Goal: Find specific page/section

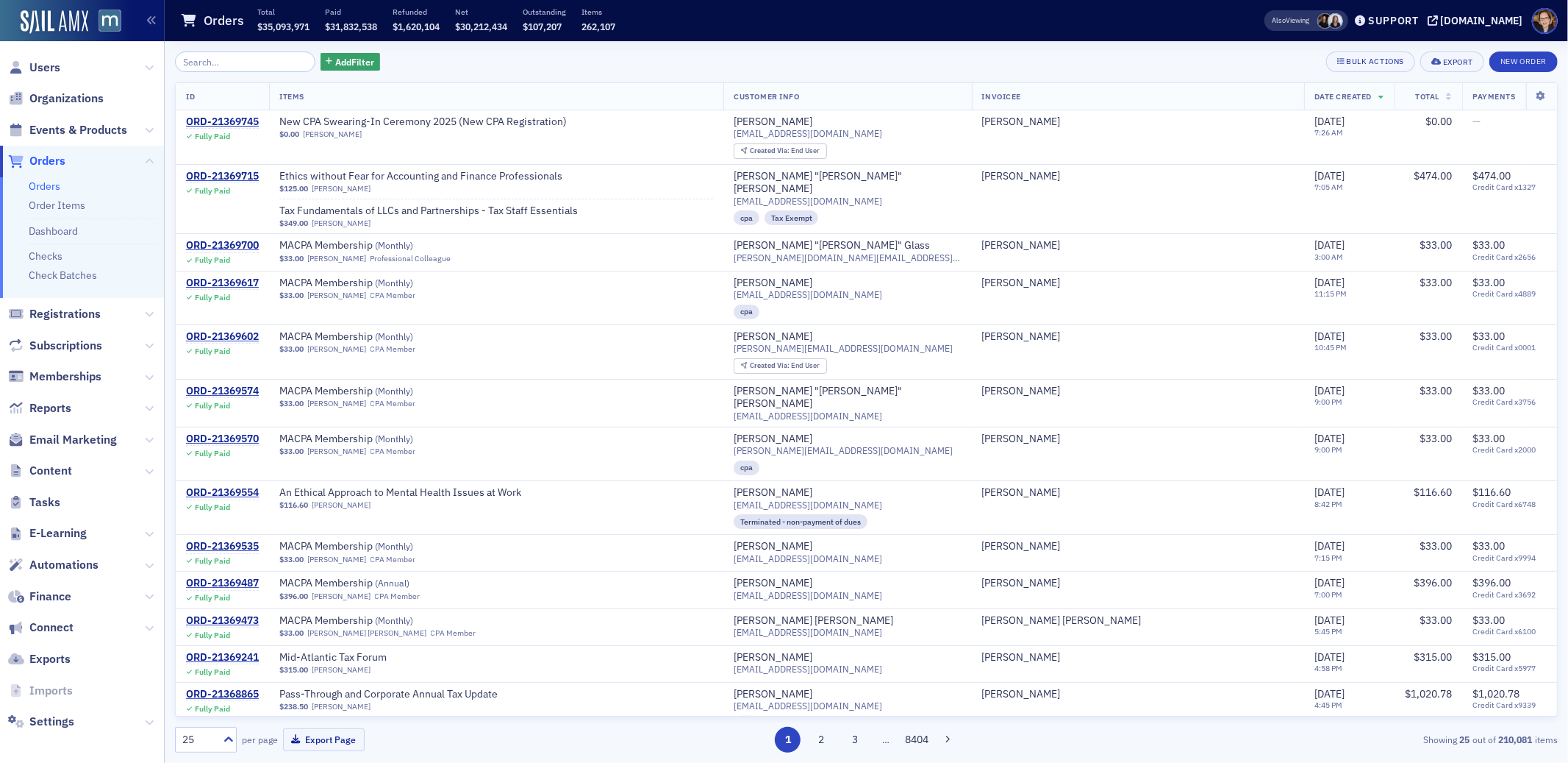
click at [47, 158] on span "Orders" at bounding box center [47, 161] width 36 height 16
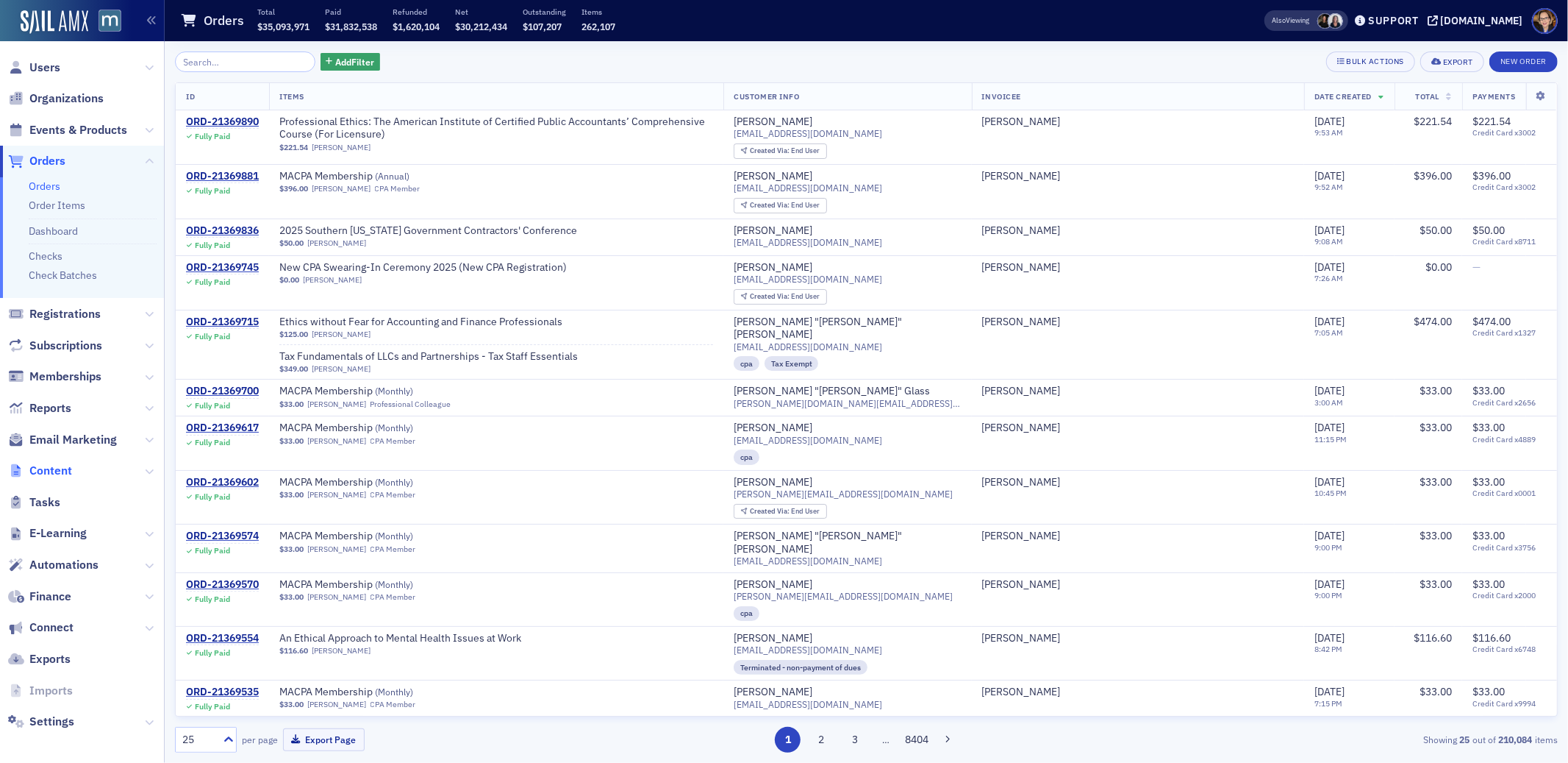
click at [54, 468] on span "Content" at bounding box center [51, 471] width 43 height 16
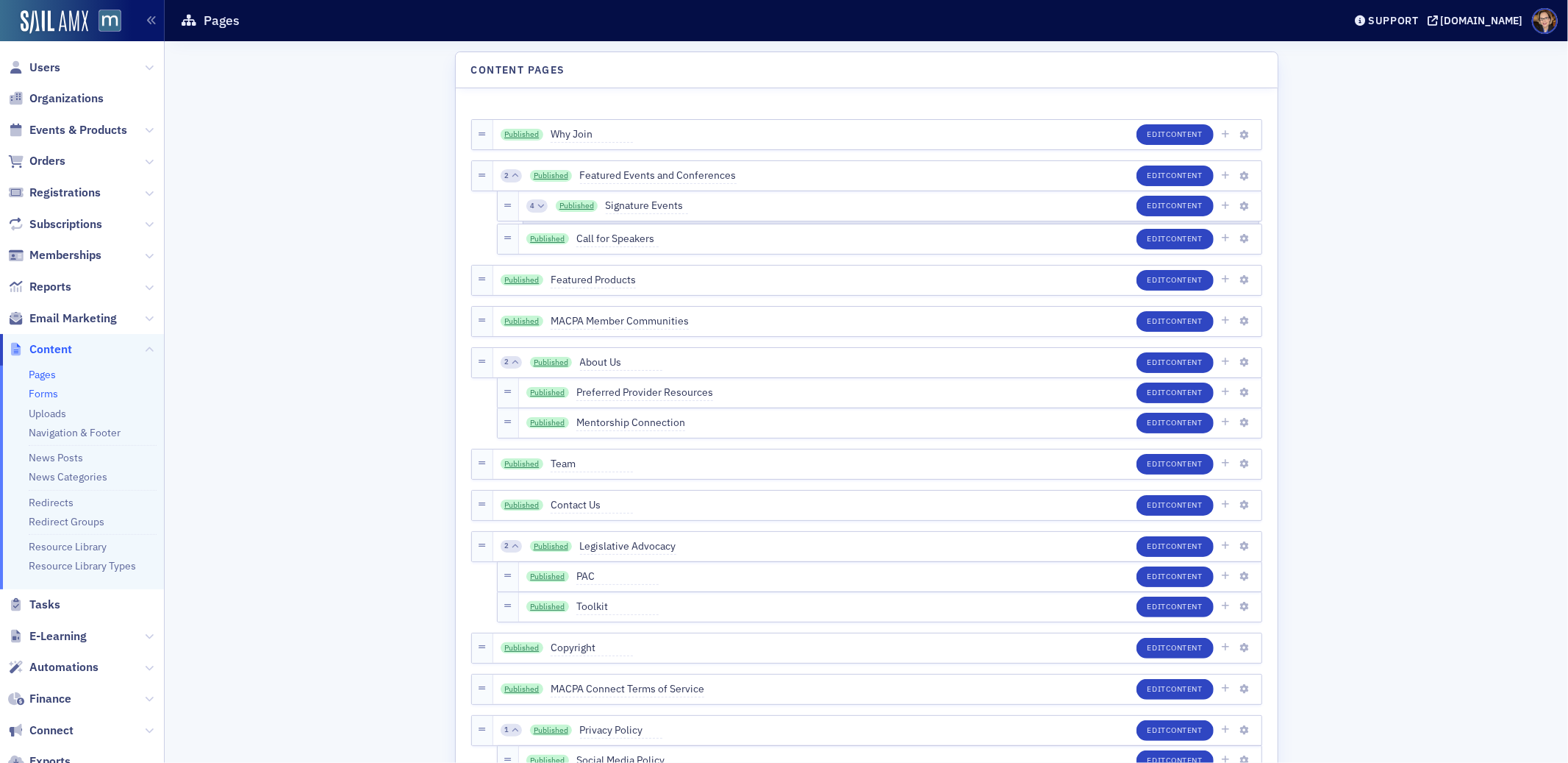
click at [51, 391] on link "Forms" at bounding box center [43, 394] width 29 height 13
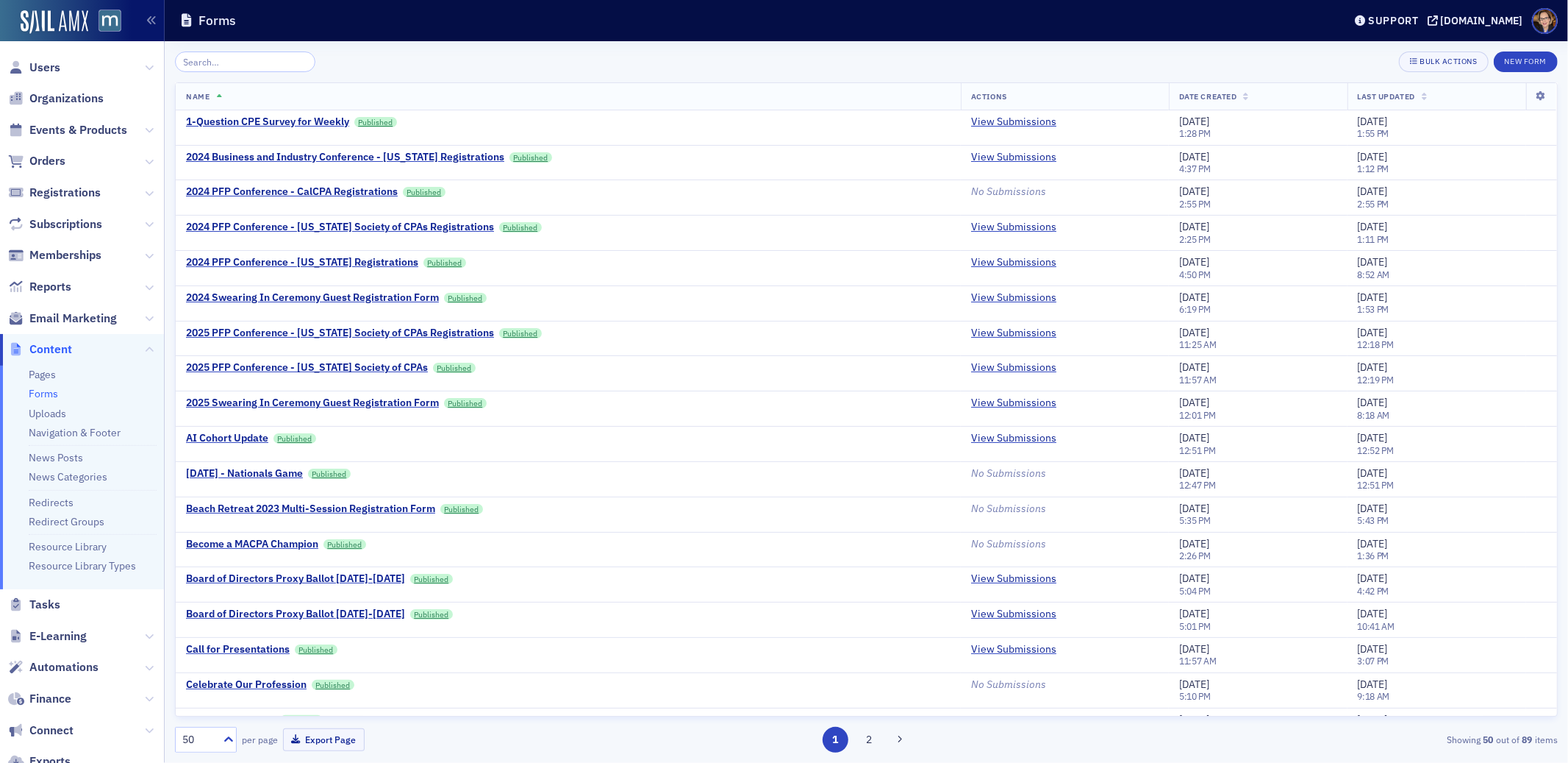
click at [248, 66] on input "search" at bounding box center [245, 62] width 141 height 21
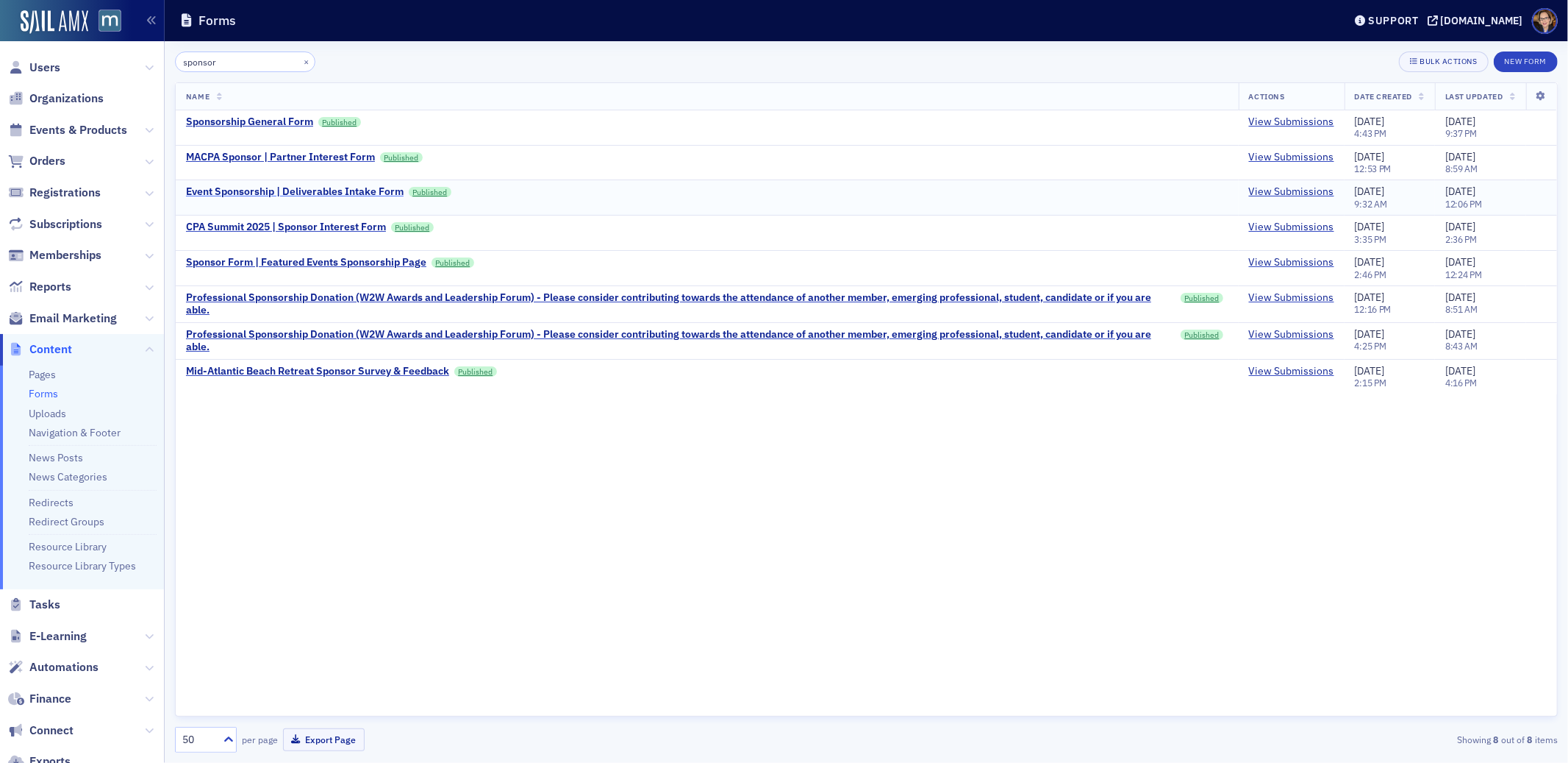
type input "sponsor"
click at [362, 188] on div "Event Sponsorship | Deliverables Intake Form" at bounding box center [294, 192] width 217 height 13
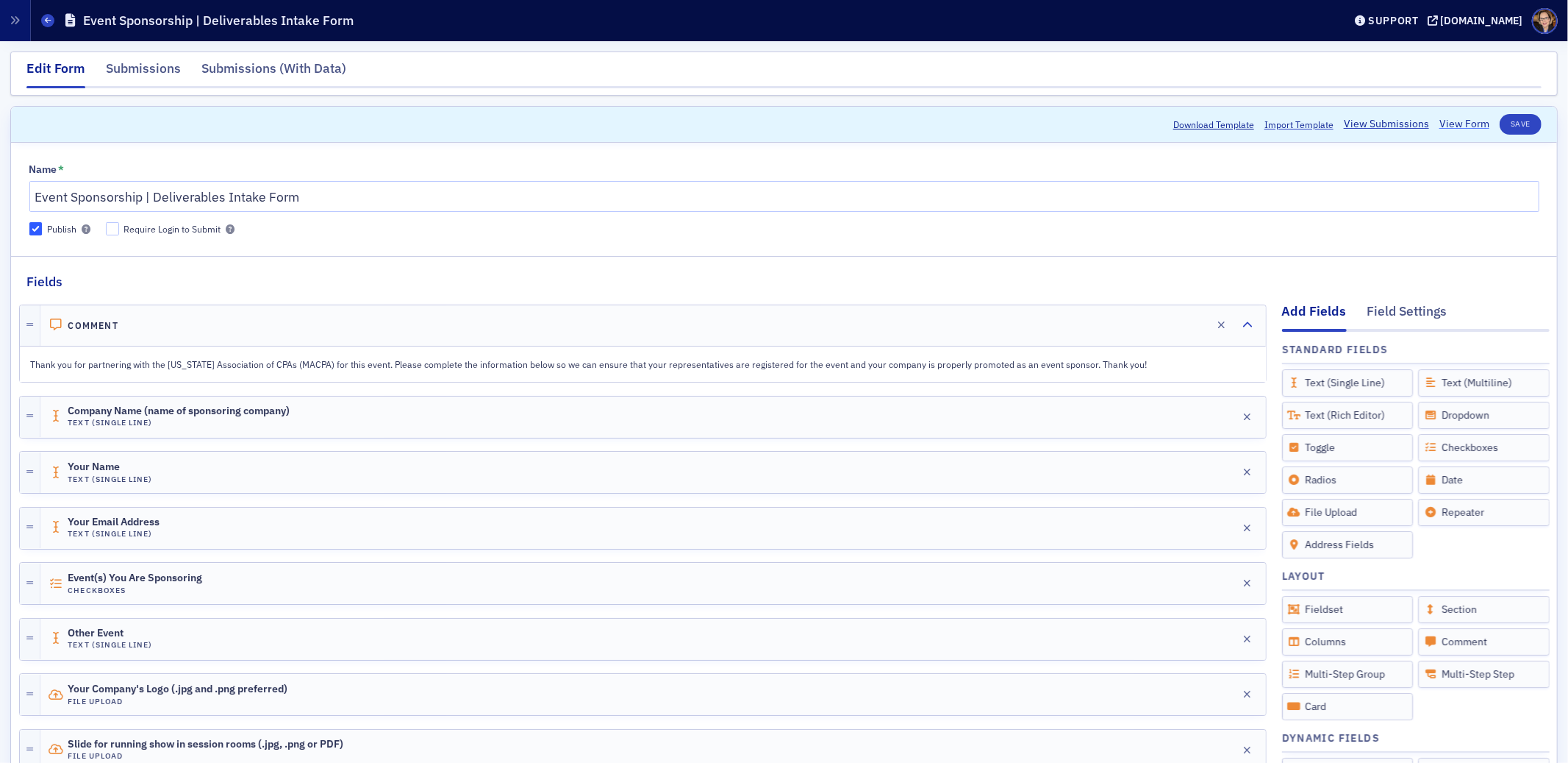
click at [1443, 124] on link "View Form" at bounding box center [1465, 124] width 50 height 15
